Goal: Task Accomplishment & Management: Manage account settings

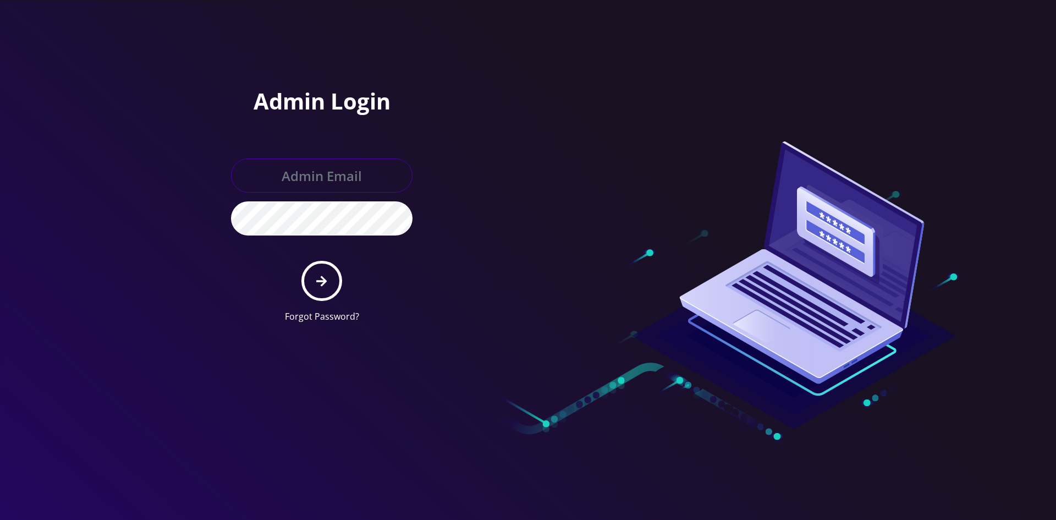
type input "[EMAIL_ADDRESS][DOMAIN_NAME]"
click at [325, 288] on button "submit" at bounding box center [321, 281] width 40 height 40
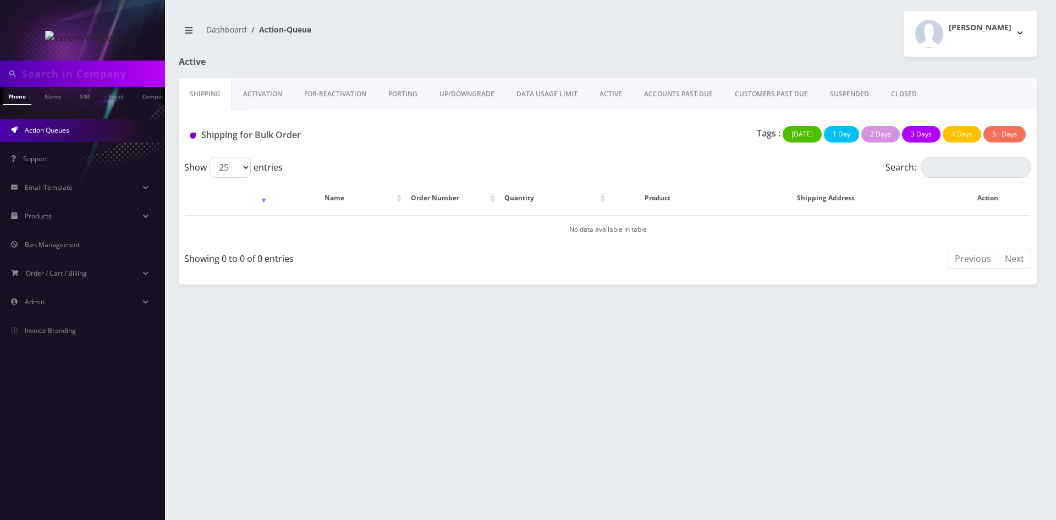
drag, startPoint x: 618, startPoint y: 90, endPoint x: 758, endPoint y: 117, distance: 142.3
click at [618, 90] on link "ACTIVE" at bounding box center [610, 94] width 45 height 32
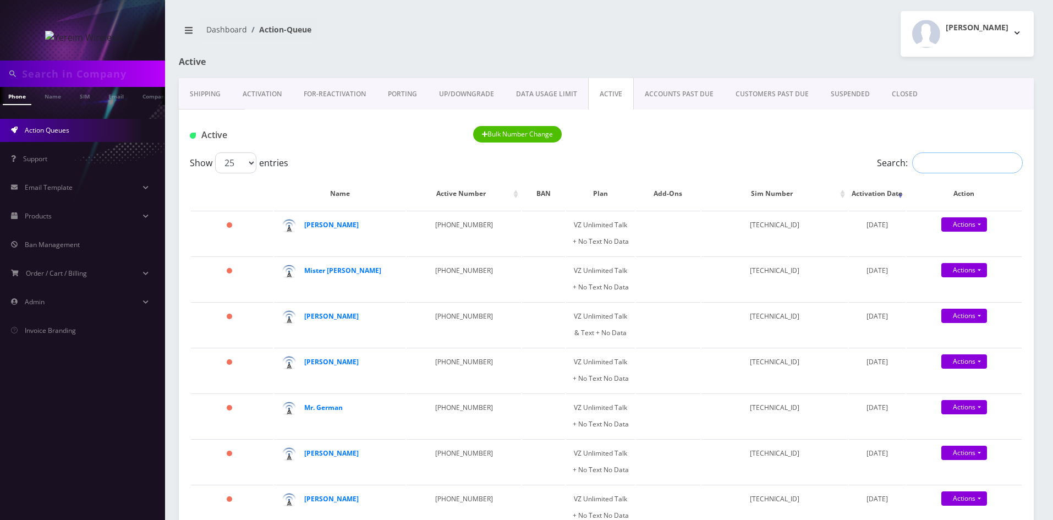
click at [937, 161] on input "Search:" at bounding box center [967, 162] width 111 height 21
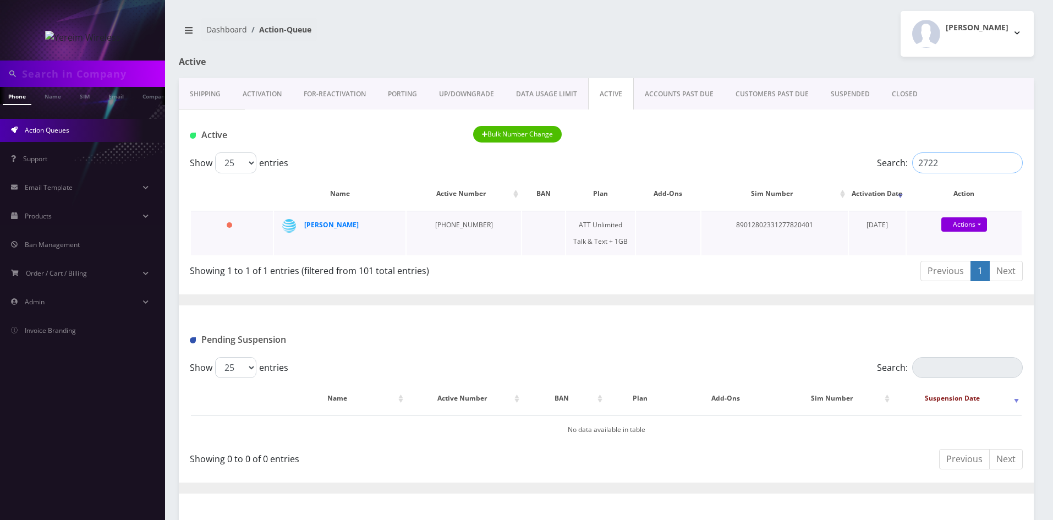
type input "2722"
click at [404, 228] on td "[PERSON_NAME]" at bounding box center [339, 233] width 131 height 45
click at [339, 228] on strong "Brucha Lorincz" at bounding box center [331, 224] width 54 height 9
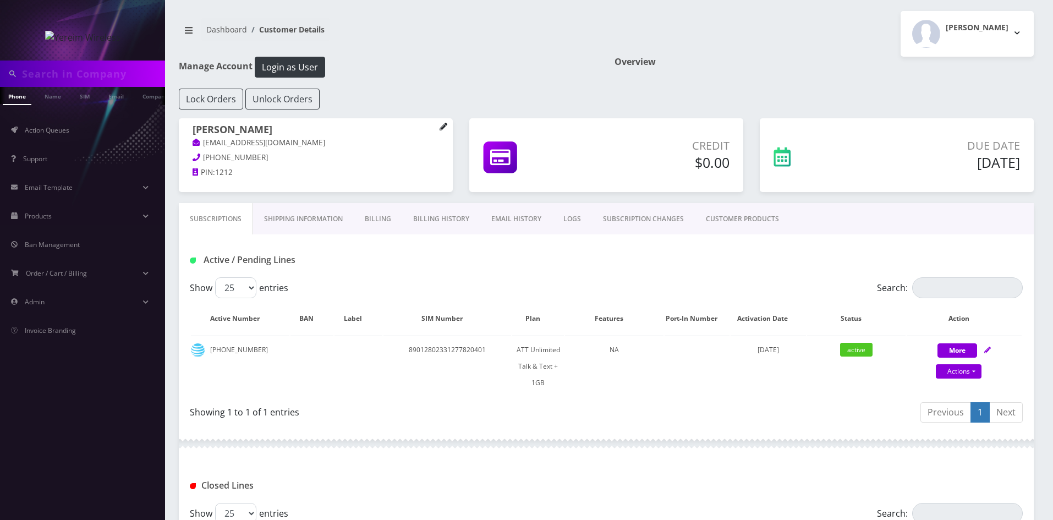
click at [445, 122] on link at bounding box center [443, 127] width 8 height 12
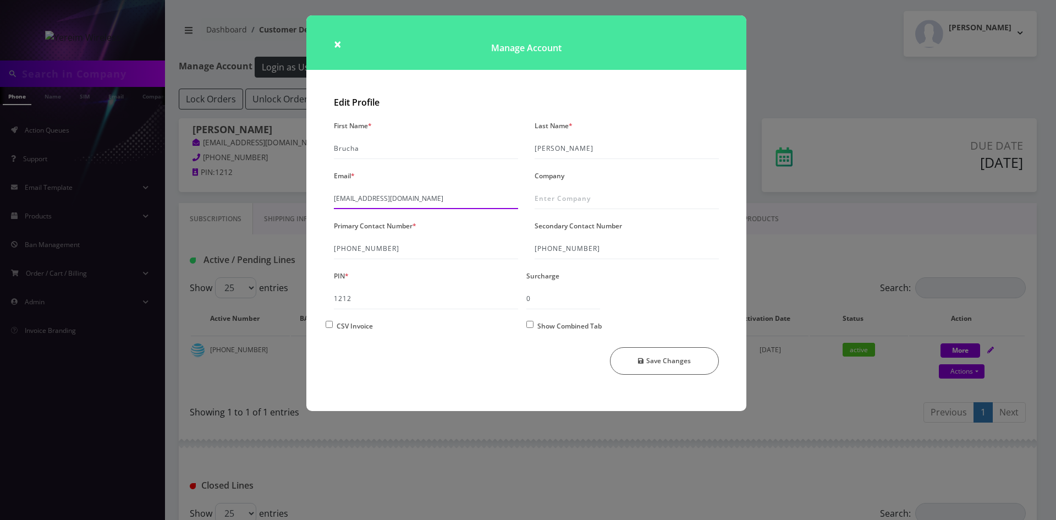
drag, startPoint x: 458, startPoint y: 191, endPoint x: 329, endPoint y: 207, distance: 129.1
click at [329, 207] on div "Email * shgy9700+8453522722@gmail.com" at bounding box center [426, 188] width 201 height 41
click at [340, 43] on span "×" at bounding box center [338, 44] width 8 height 18
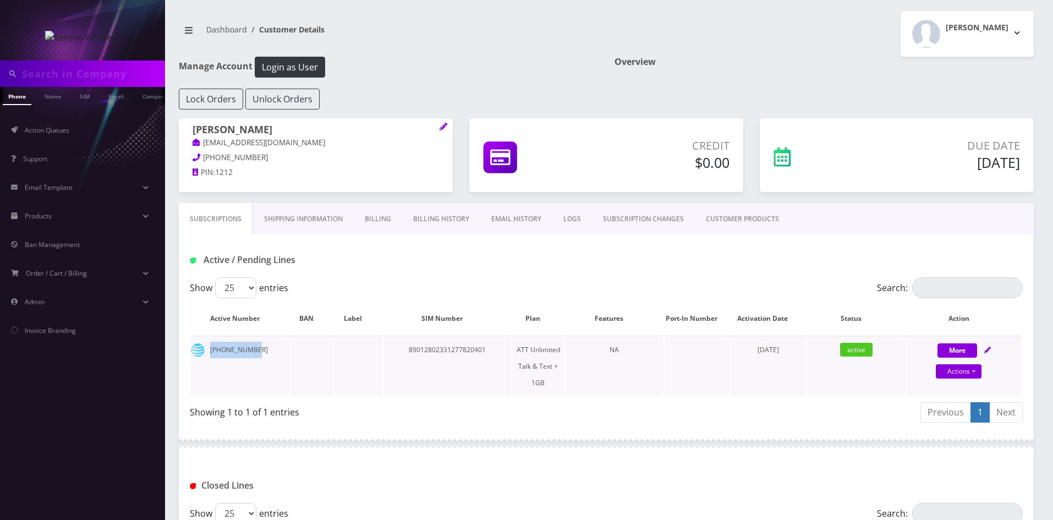
drag, startPoint x: 207, startPoint y: 351, endPoint x: 255, endPoint y: 352, distance: 47.9
click at [255, 352] on td "845-352-2722" at bounding box center [240, 365] width 98 height 61
copy td "845-352-2722"
click at [465, 376] on td "89012802331277820401" at bounding box center [447, 365] width 128 height 61
drag, startPoint x: 409, startPoint y: 351, endPoint x: 488, endPoint y: 353, distance: 79.8
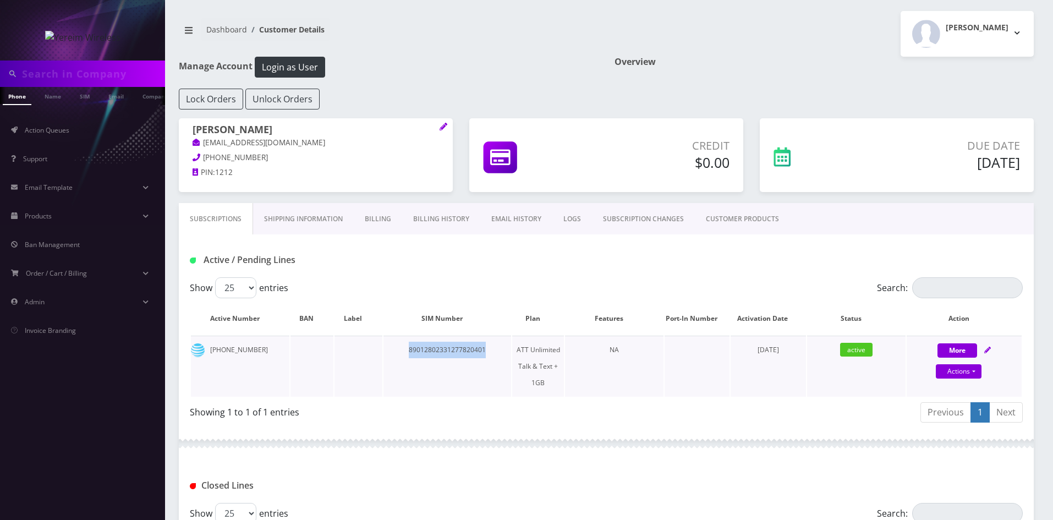
click at [488, 353] on td "89012802331277820401" at bounding box center [447, 365] width 128 height 61
copy td "89012802331277820401"
click at [657, 446] on div at bounding box center [606, 443] width 855 height 33
